Goal: Browse casually: Explore the website without a specific task or goal

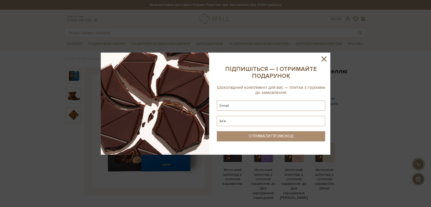
click at [323, 57] on icon at bounding box center [324, 59] width 9 height 9
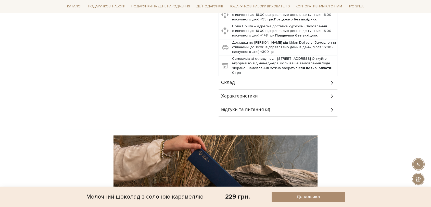
scroll to position [255, 0]
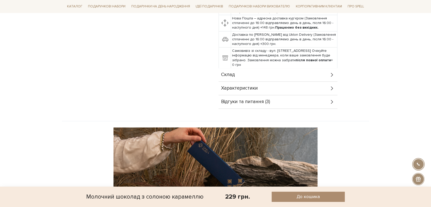
click at [236, 68] on div "Склад" at bounding box center [278, 74] width 119 height 13
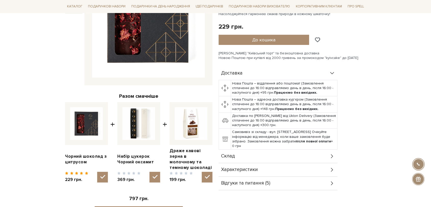
scroll to position [57, 0]
